Goal: Book appointment/travel/reservation

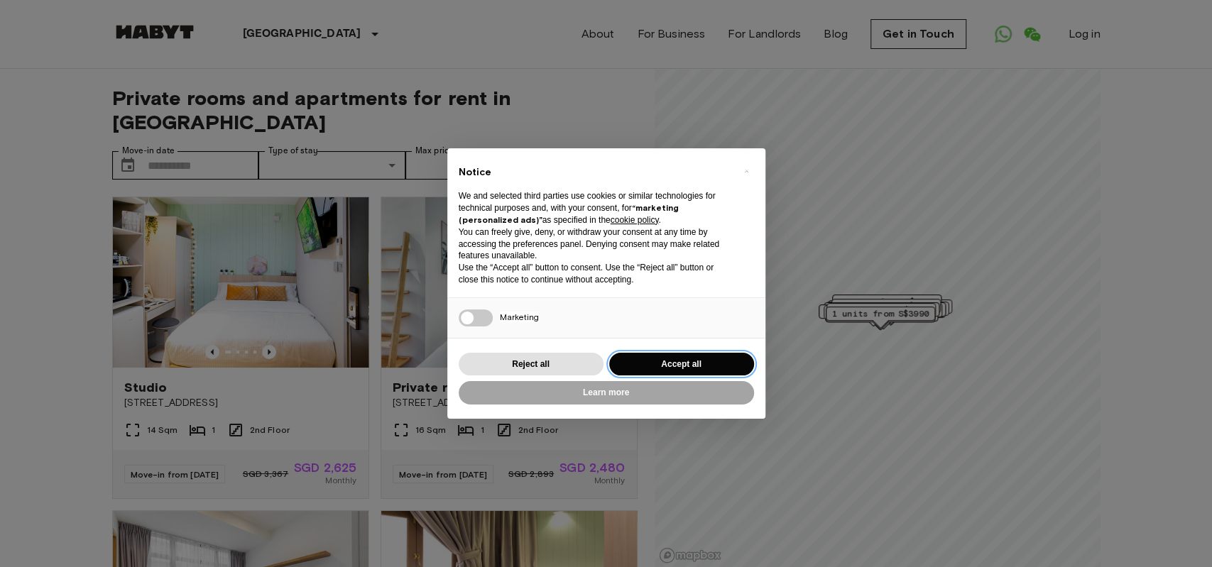
click at [666, 374] on button "Accept all" at bounding box center [681, 364] width 145 height 23
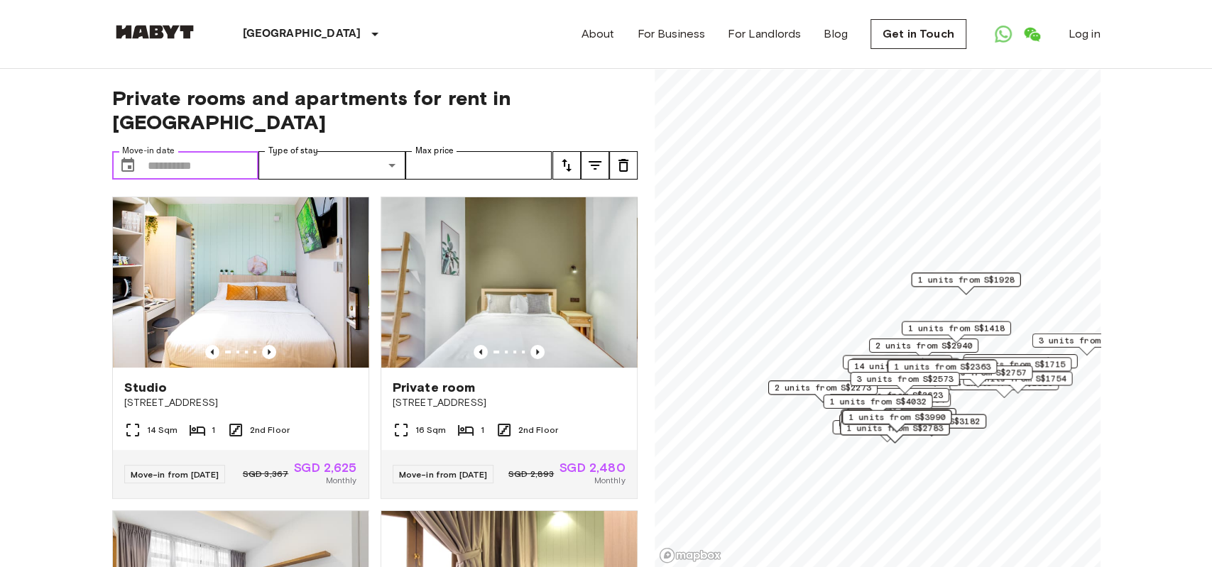
click at [221, 151] on input "Move-in date" at bounding box center [203, 165] width 111 height 28
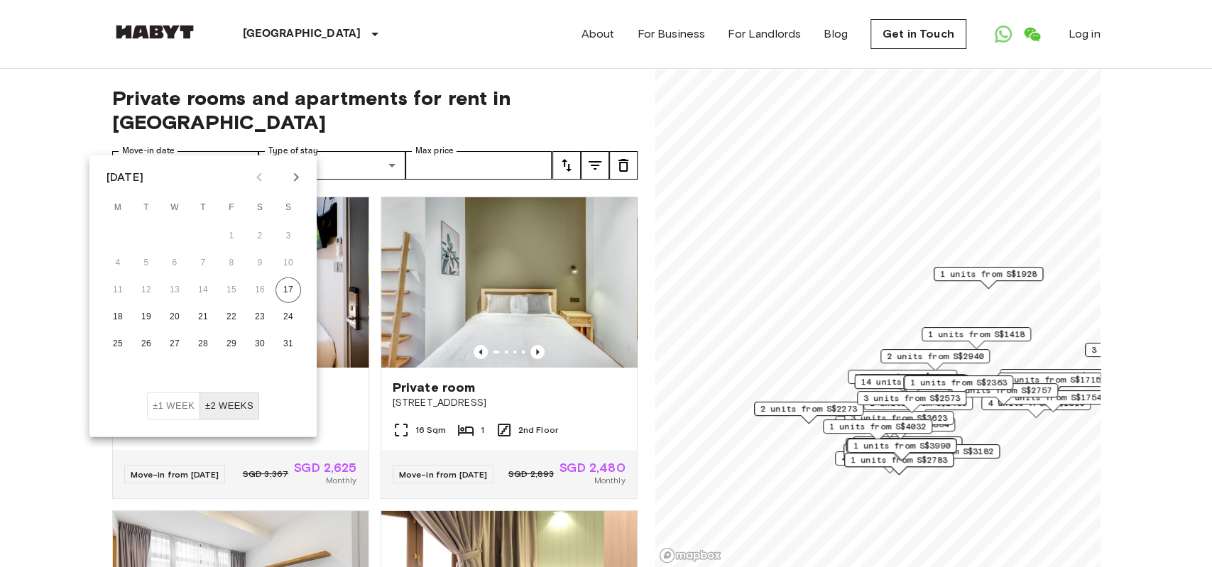
click at [288, 185] on icon "Next month" at bounding box center [295, 177] width 17 height 17
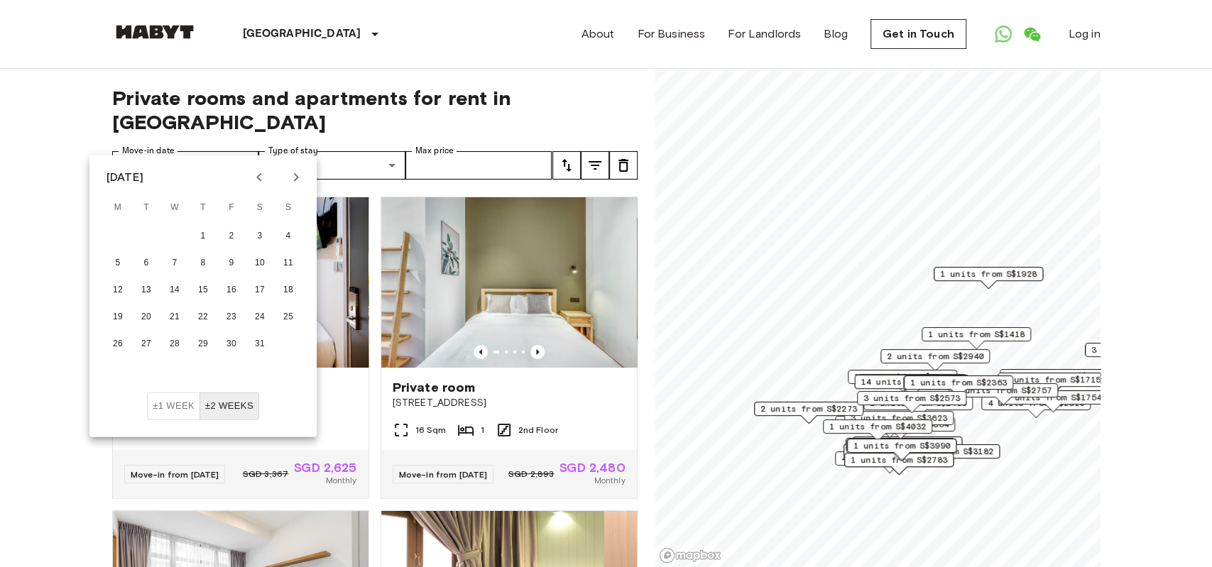
click at [288, 185] on icon "Next month" at bounding box center [295, 177] width 17 height 17
click at [290, 288] on button "15" at bounding box center [288, 291] width 26 height 26
type input "**********"
